Goal: Use online tool/utility: Utilize a website feature to perform a specific function

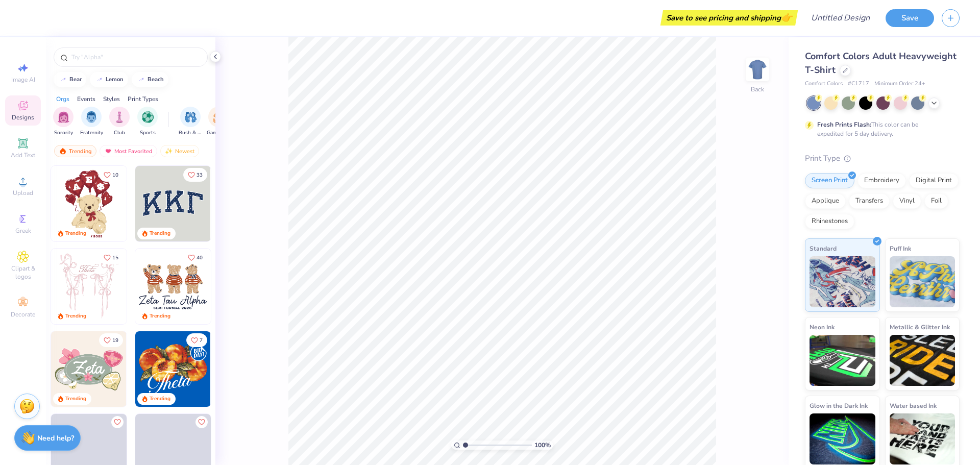
click at [82, 207] on img at bounding box center [89, 204] width 76 height 76
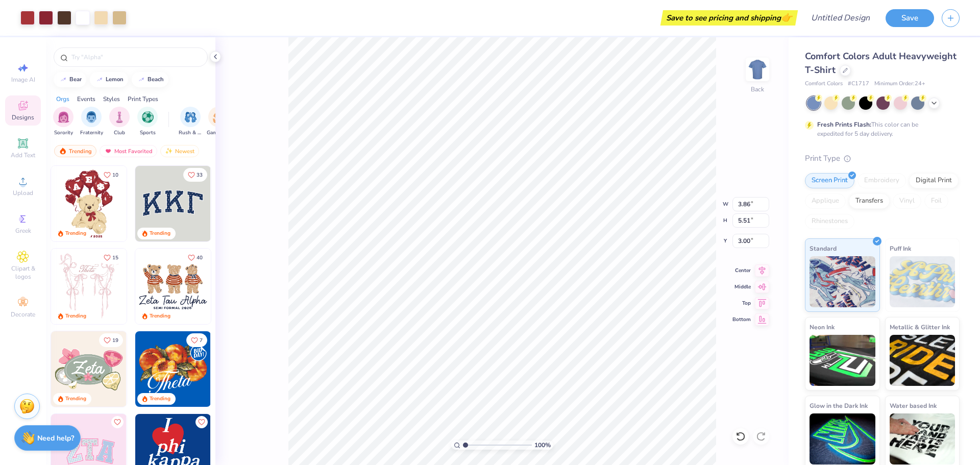
click at [13, 150] on div "Add Text" at bounding box center [23, 148] width 36 height 30
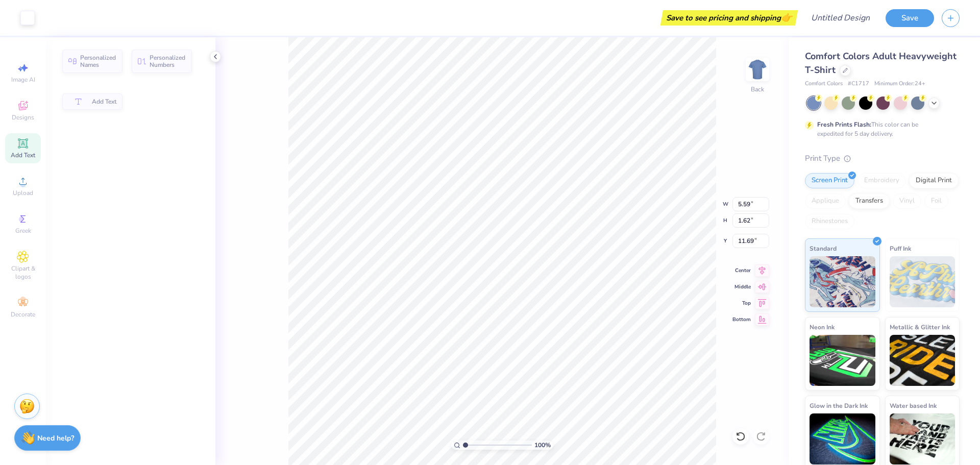
type input "5.59"
type input "1.62"
type input "11.69"
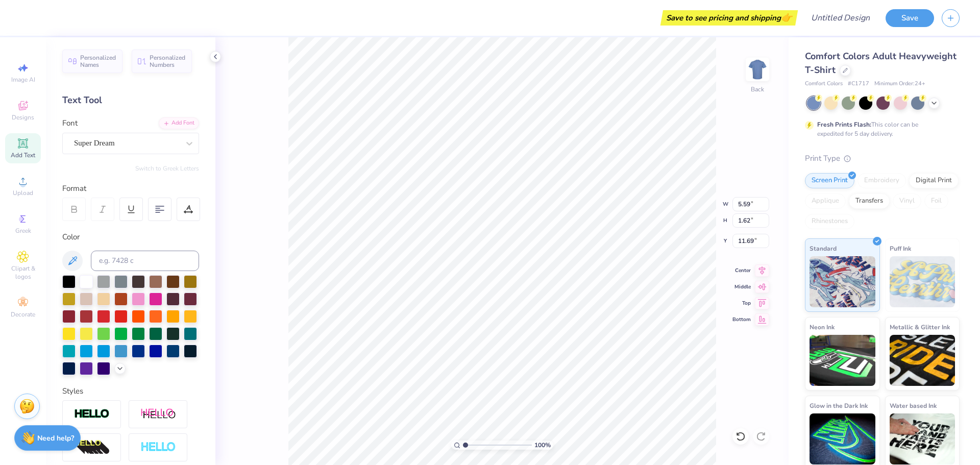
scroll to position [9, 1]
type textarea "TEST"
type input "5.75"
click at [551, 431] on li "Send to Back" at bounding box center [547, 435] width 80 height 20
type input "7.25"
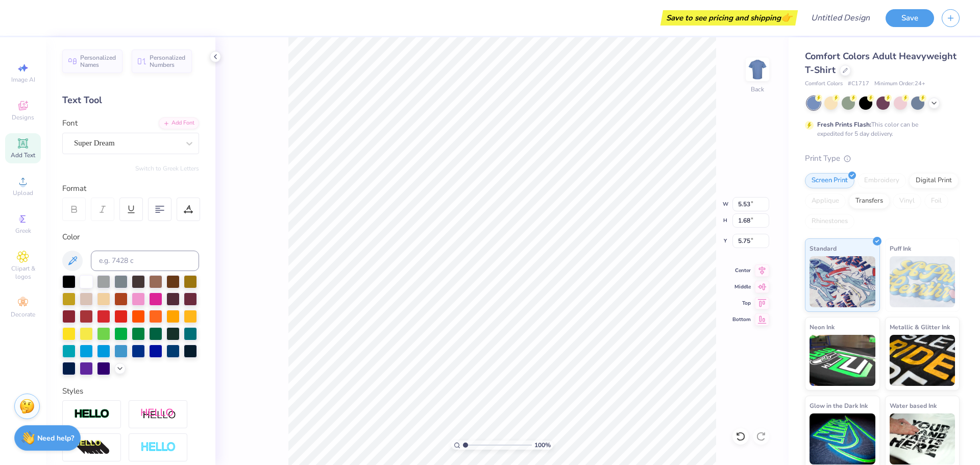
type input "2.21"
type input "5.53"
type input "1.68"
type input "9.75"
type input "5.53"
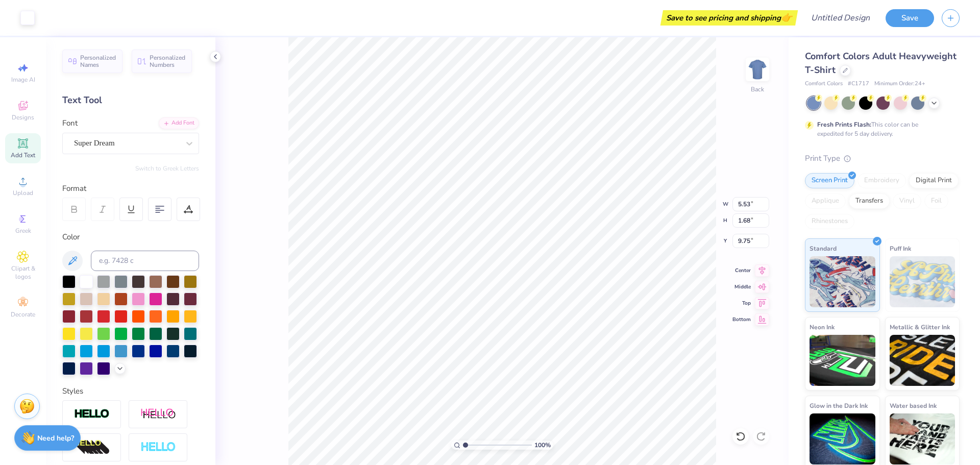
type input "1.68"
type input "12.50"
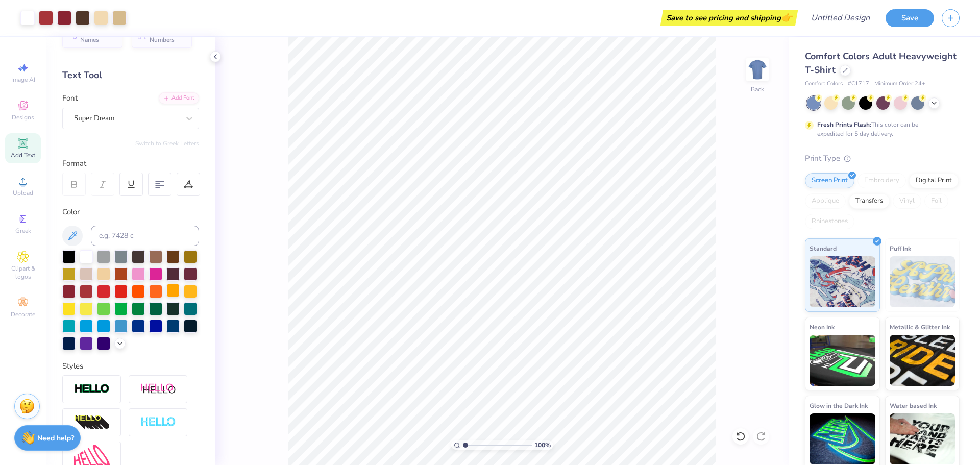
scroll to position [0, 0]
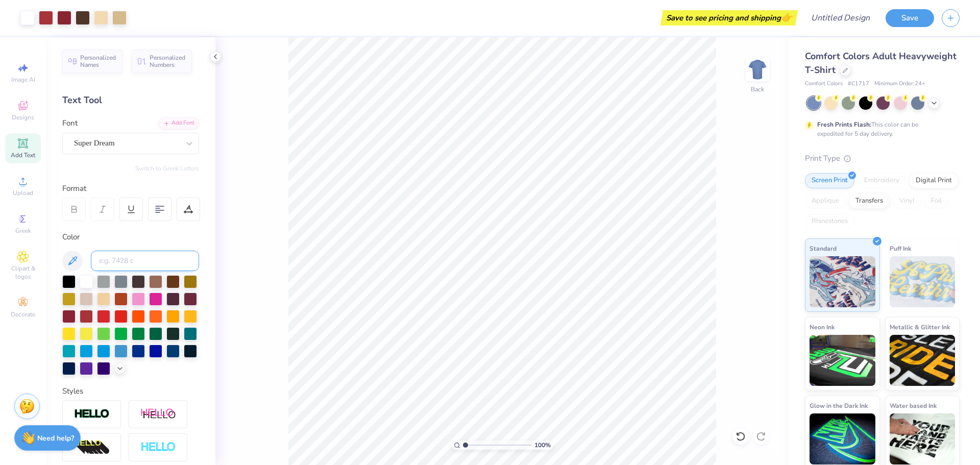
click at [128, 266] on input at bounding box center [145, 261] width 108 height 20
type input "5.51"
type input "9.75"
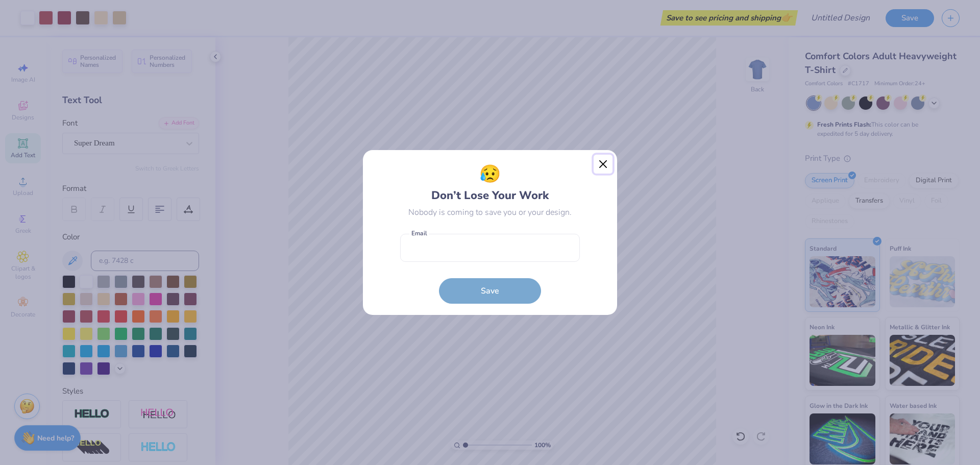
click at [598, 162] on button "Close" at bounding box center [603, 164] width 19 height 19
